Goal: Find specific page/section: Find specific page/section

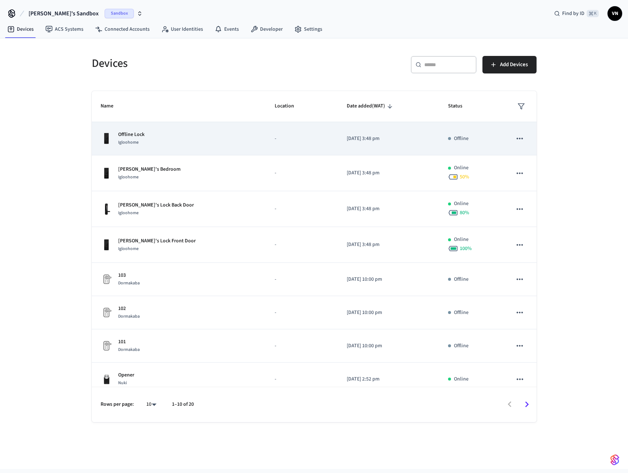
click at [280, 133] on td "-" at bounding box center [302, 138] width 72 height 33
click at [338, 136] on td "[DATE] 3:48 pm" at bounding box center [388, 138] width 101 height 33
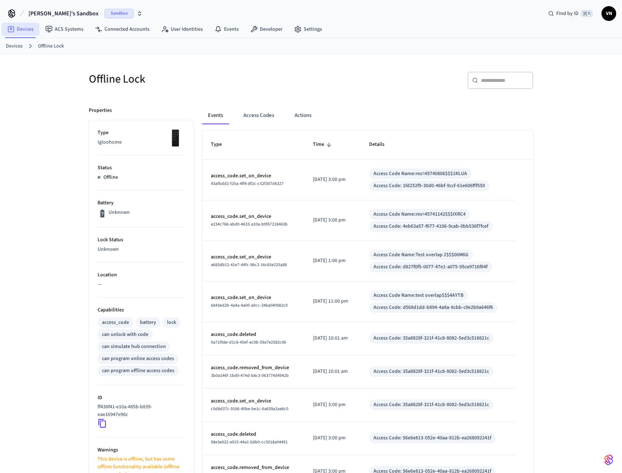
click at [18, 31] on link "Devices" at bounding box center [20, 29] width 38 height 13
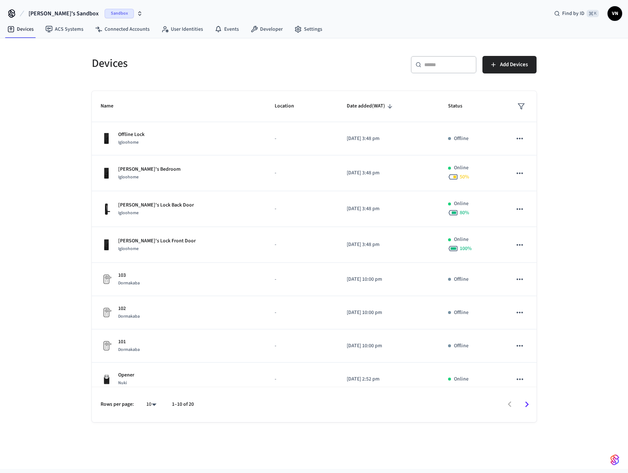
click at [151, 402] on body "[PERSON_NAME]'s Sandbox Sandbox Find by ID ⌘ K VN Devices ACS Systems Connected…" at bounding box center [314, 234] width 628 height 469
click at [150, 416] on li "25" at bounding box center [148, 413] width 19 height 20
type input "**"
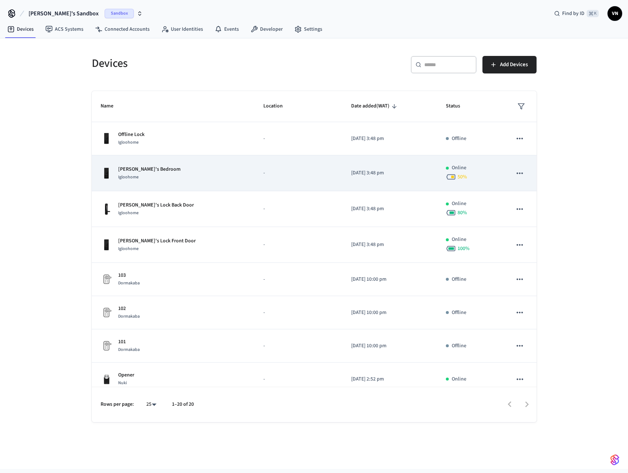
click at [166, 181] on div "[PERSON_NAME]'s Bedroom Igloohome" at bounding box center [174, 173] width 146 height 15
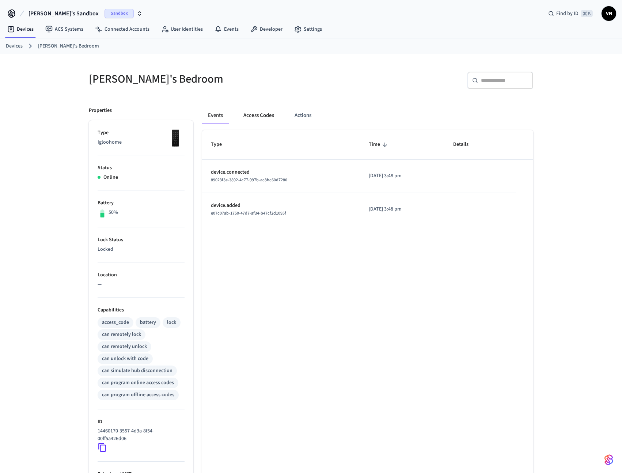
click at [274, 118] on button "Access Codes" at bounding box center [259, 116] width 42 height 18
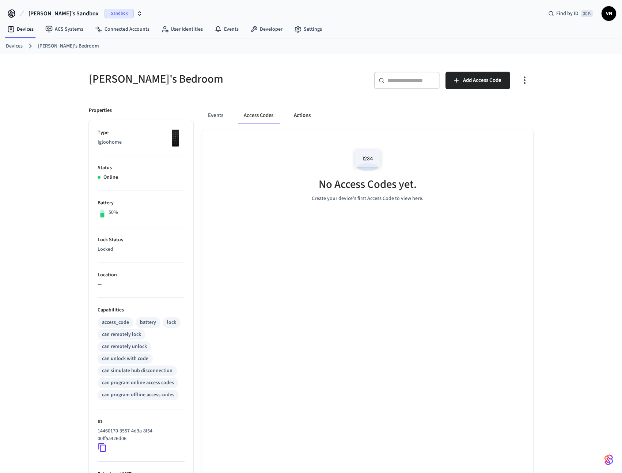
click at [309, 114] on button "Actions" at bounding box center [302, 116] width 29 height 18
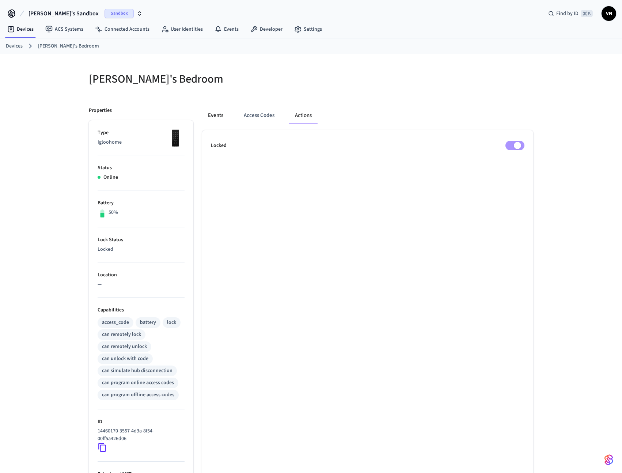
click at [223, 115] on button "Events" at bounding box center [215, 116] width 27 height 18
click at [19, 45] on link "Devices" at bounding box center [14, 46] width 17 height 8
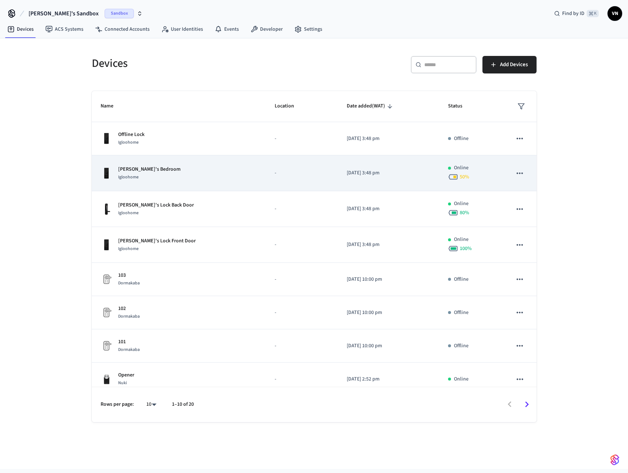
click at [196, 188] on td "[PERSON_NAME]'s Bedroom Igloohome" at bounding box center [179, 173] width 174 height 36
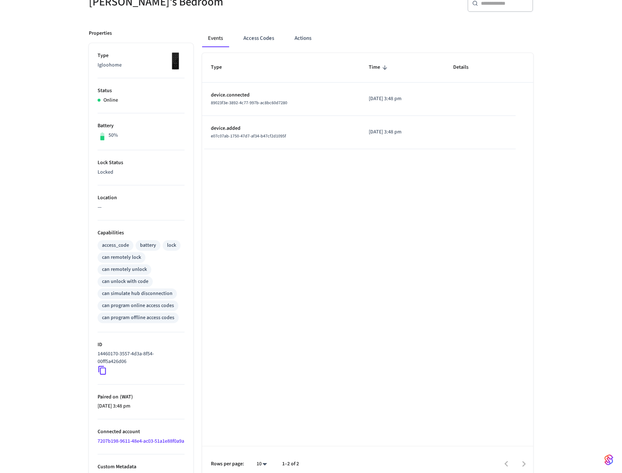
scroll to position [93, 0]
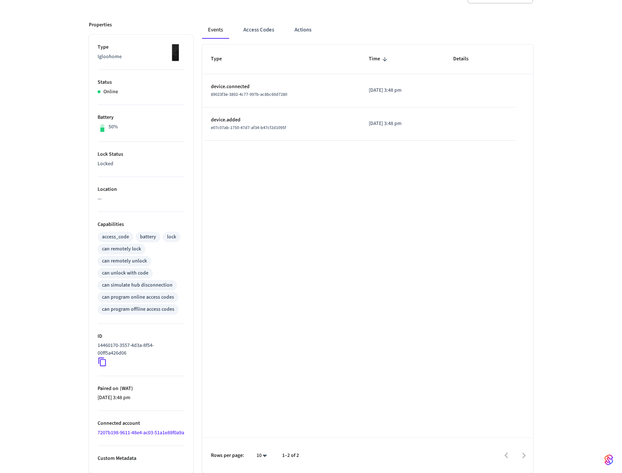
click at [109, 429] on link "7207b198-9611-48e4-ac03-51a1e88f0a9a" at bounding box center [141, 432] width 87 height 7
click at [112, 429] on link "7207b198-9611-48e4-ac03-51a1e88f0a9a" at bounding box center [141, 432] width 87 height 7
click at [116, 429] on link "7207b198-9611-48e4-ac03-51a1e88f0a9a" at bounding box center [141, 432] width 87 height 7
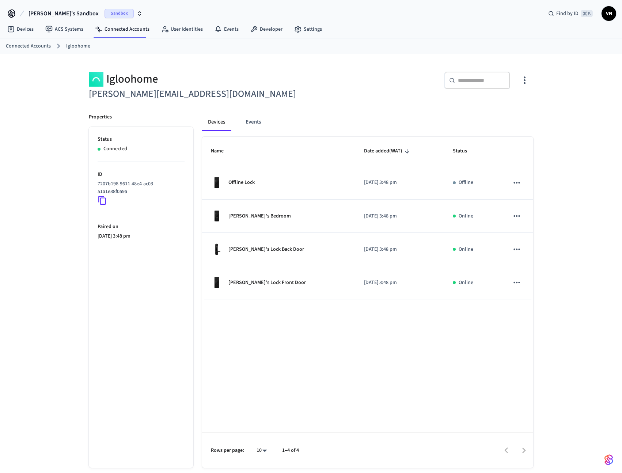
click at [103, 197] on icon at bounding box center [103, 201] width 10 height 10
click at [103, 200] on icon at bounding box center [103, 201] width 10 height 10
